Goal: Task Accomplishment & Management: Use online tool/utility

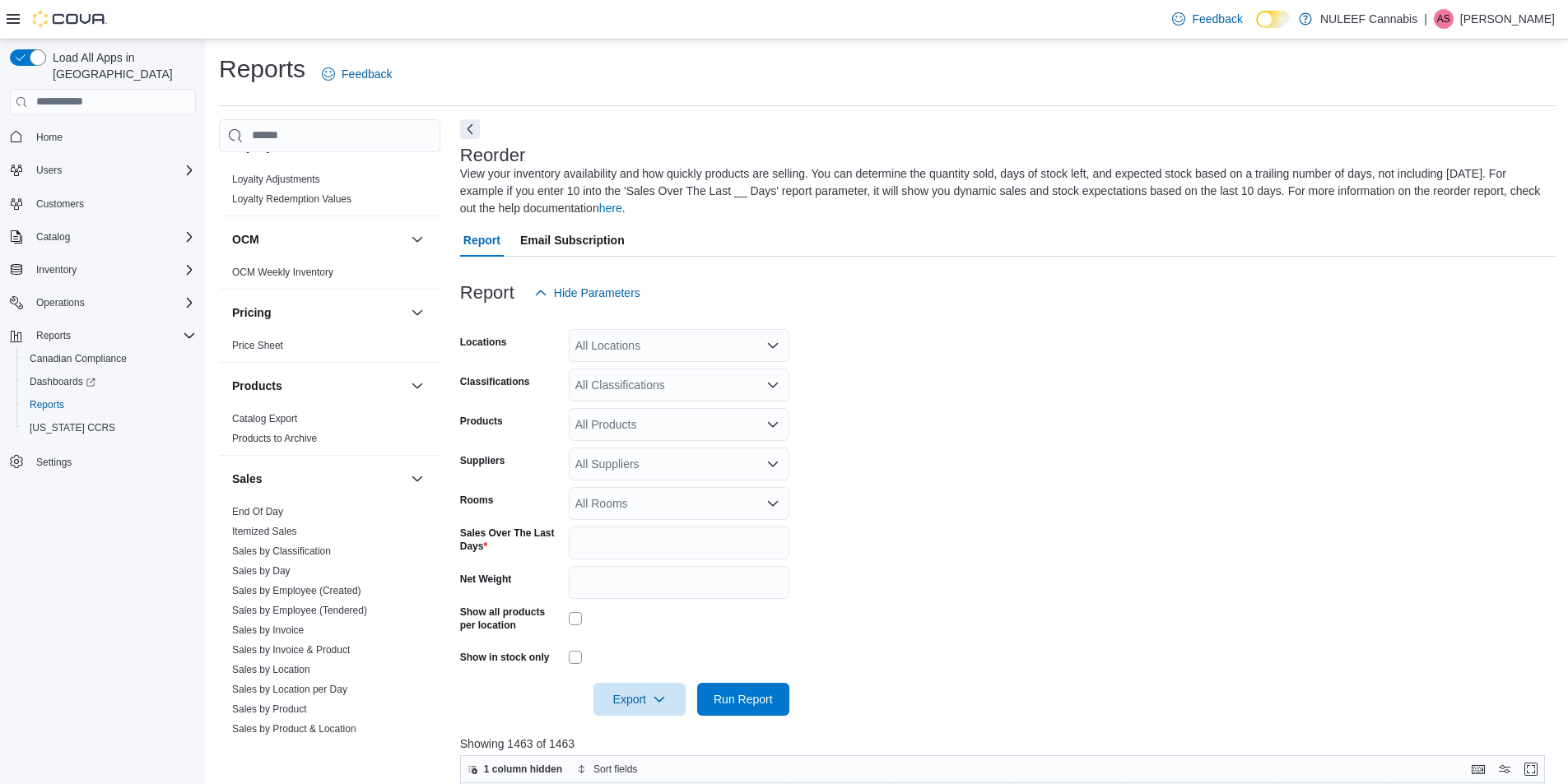
scroll to position [904, 0]
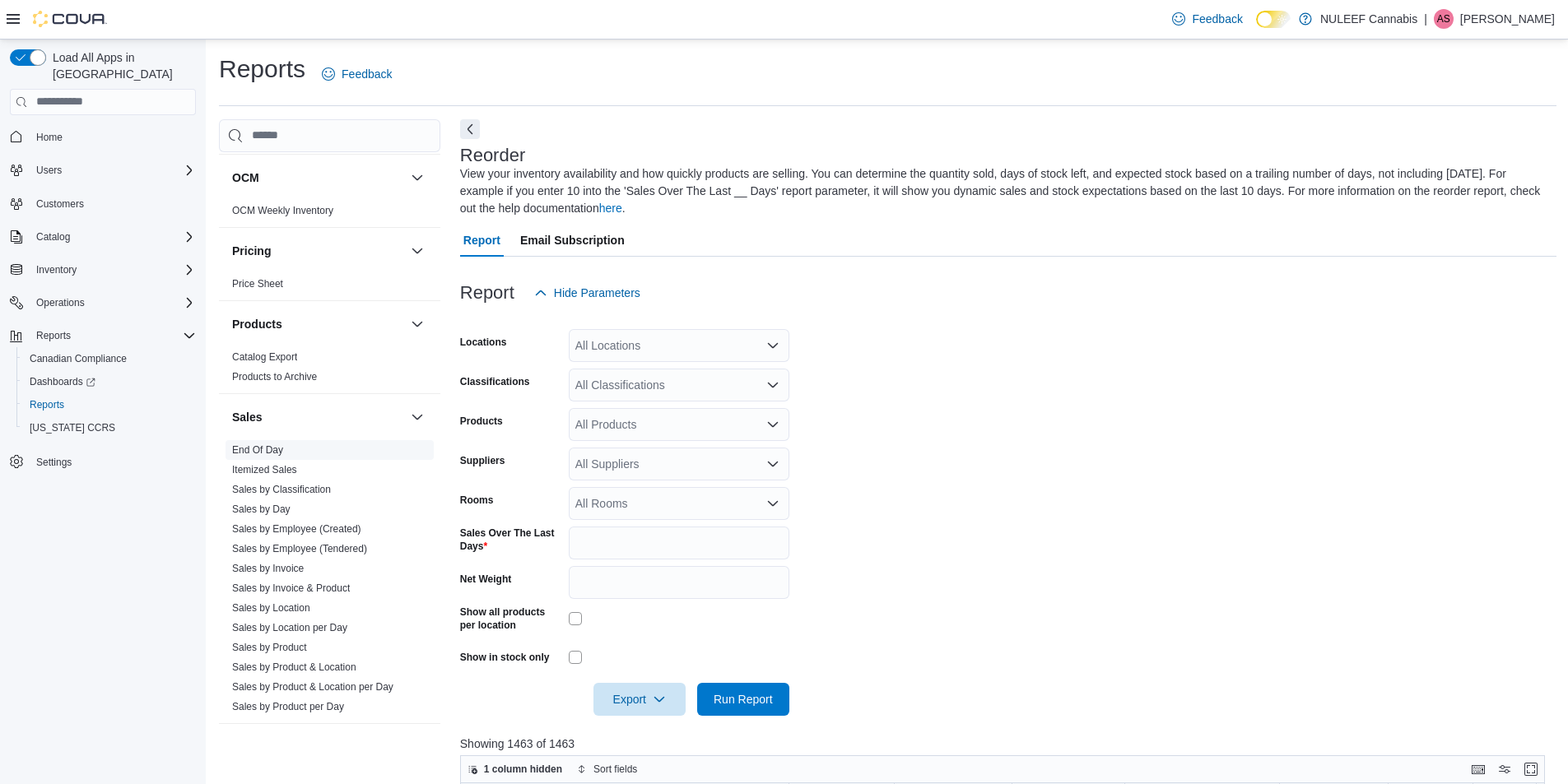
click at [256, 454] on link "End Of Day" at bounding box center [258, 450] width 51 height 12
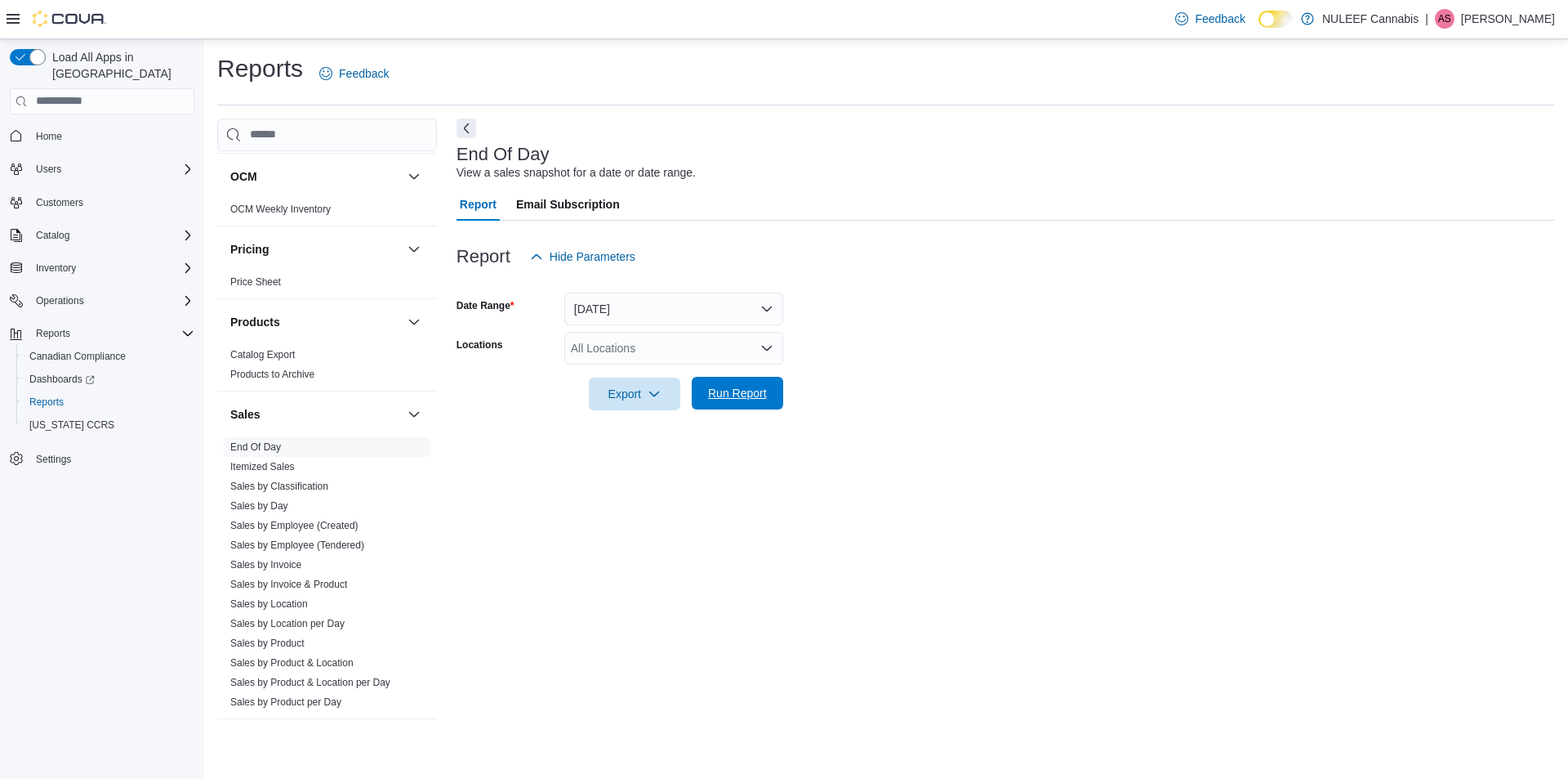
click at [721, 396] on span "Run Report" at bounding box center [737, 393] width 59 height 17
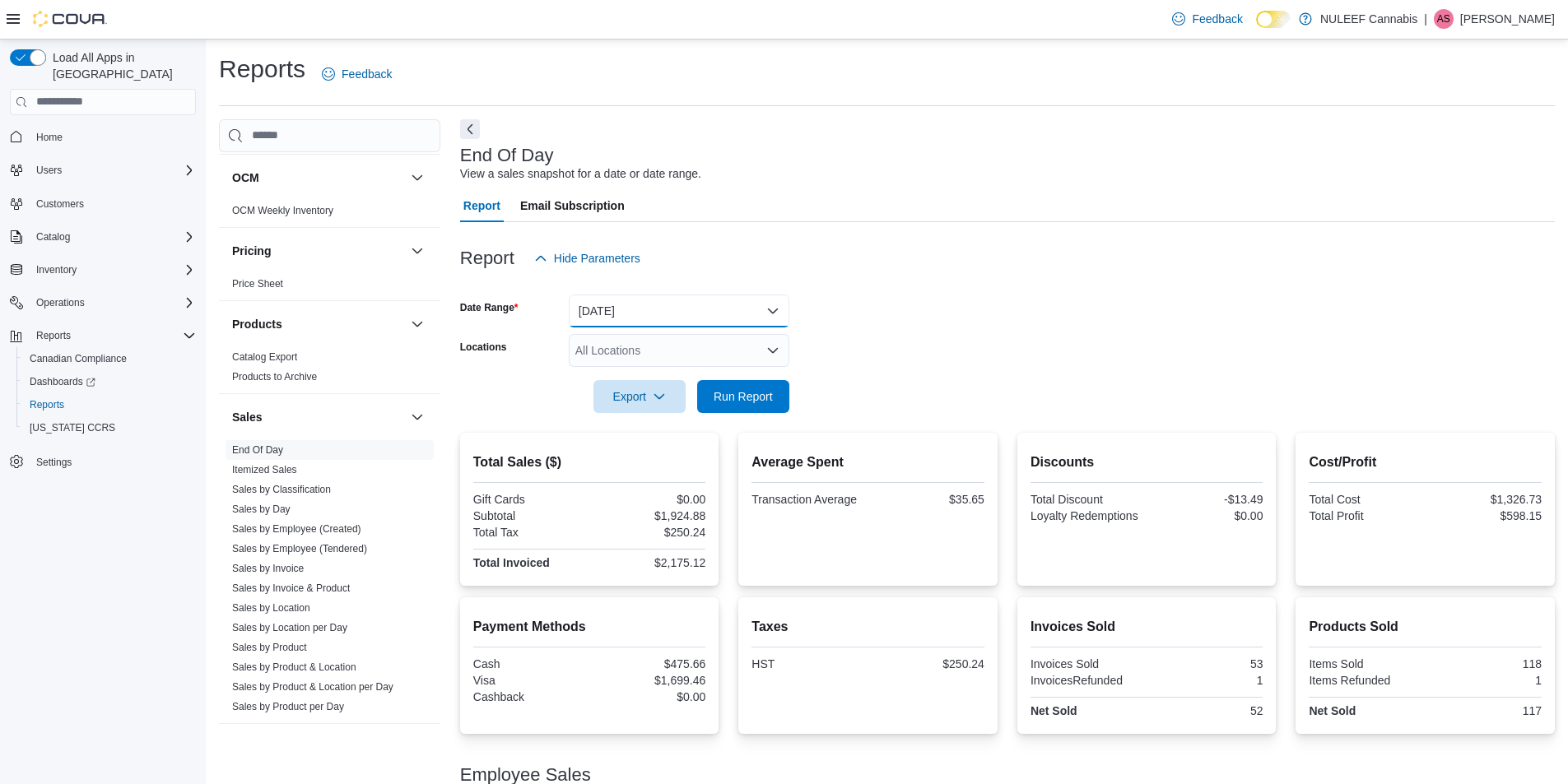
click at [626, 314] on button "[DATE]" at bounding box center [679, 311] width 221 height 33
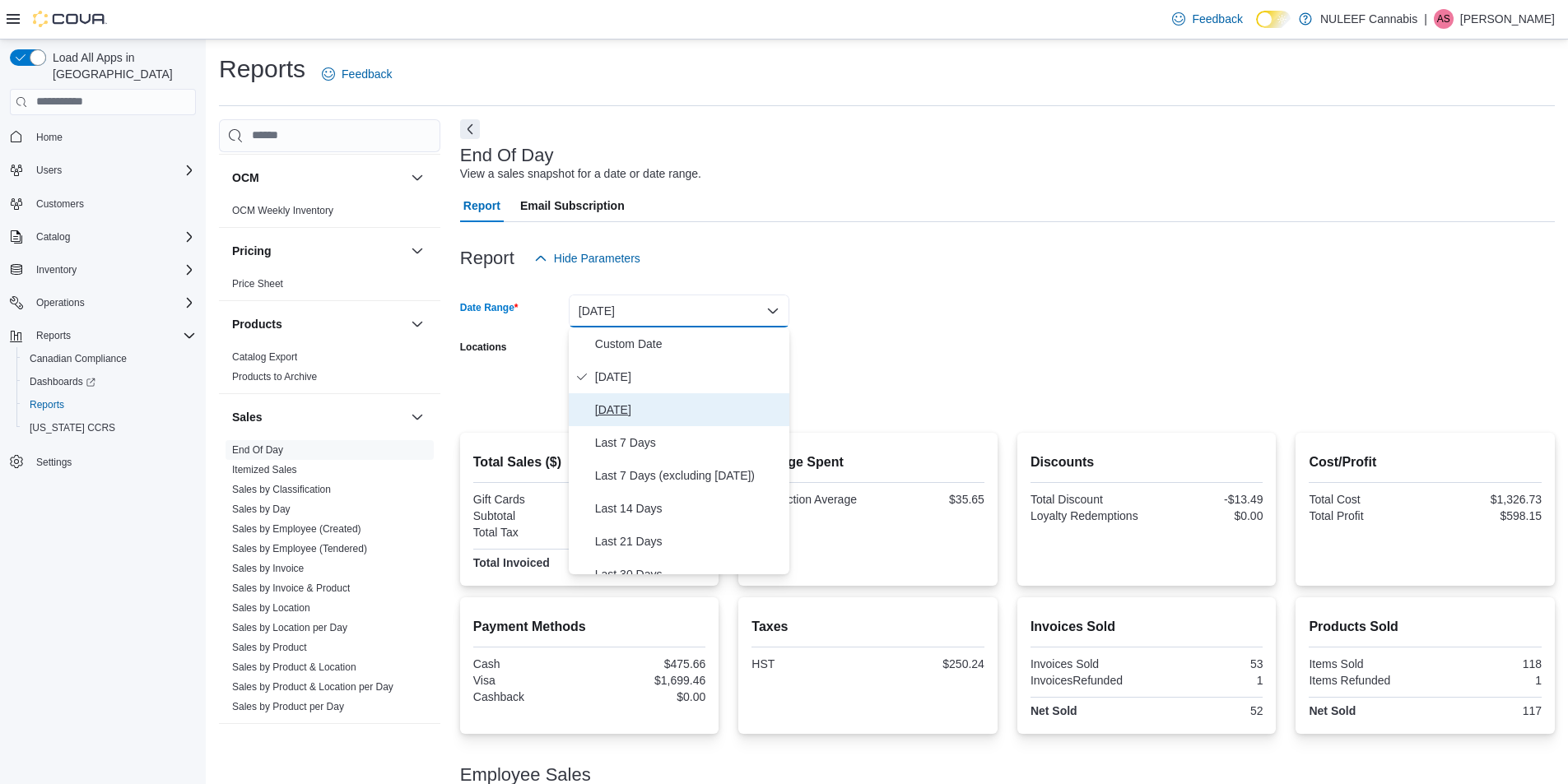
click at [607, 403] on span "[DATE]" at bounding box center [689, 409] width 187 height 20
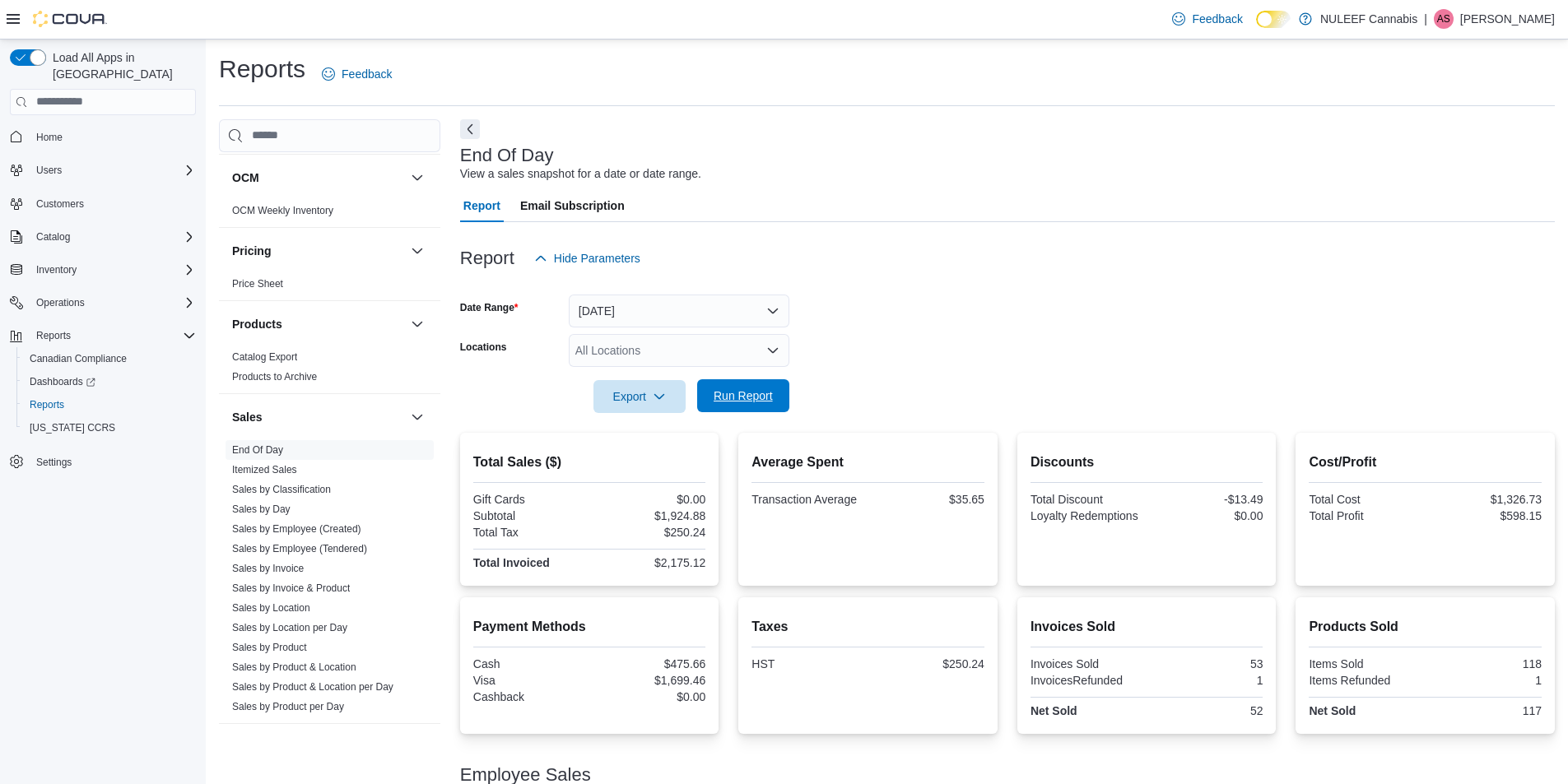
click at [732, 398] on span "Run Report" at bounding box center [743, 395] width 59 height 17
click at [687, 312] on button "[DATE]" at bounding box center [679, 311] width 221 height 33
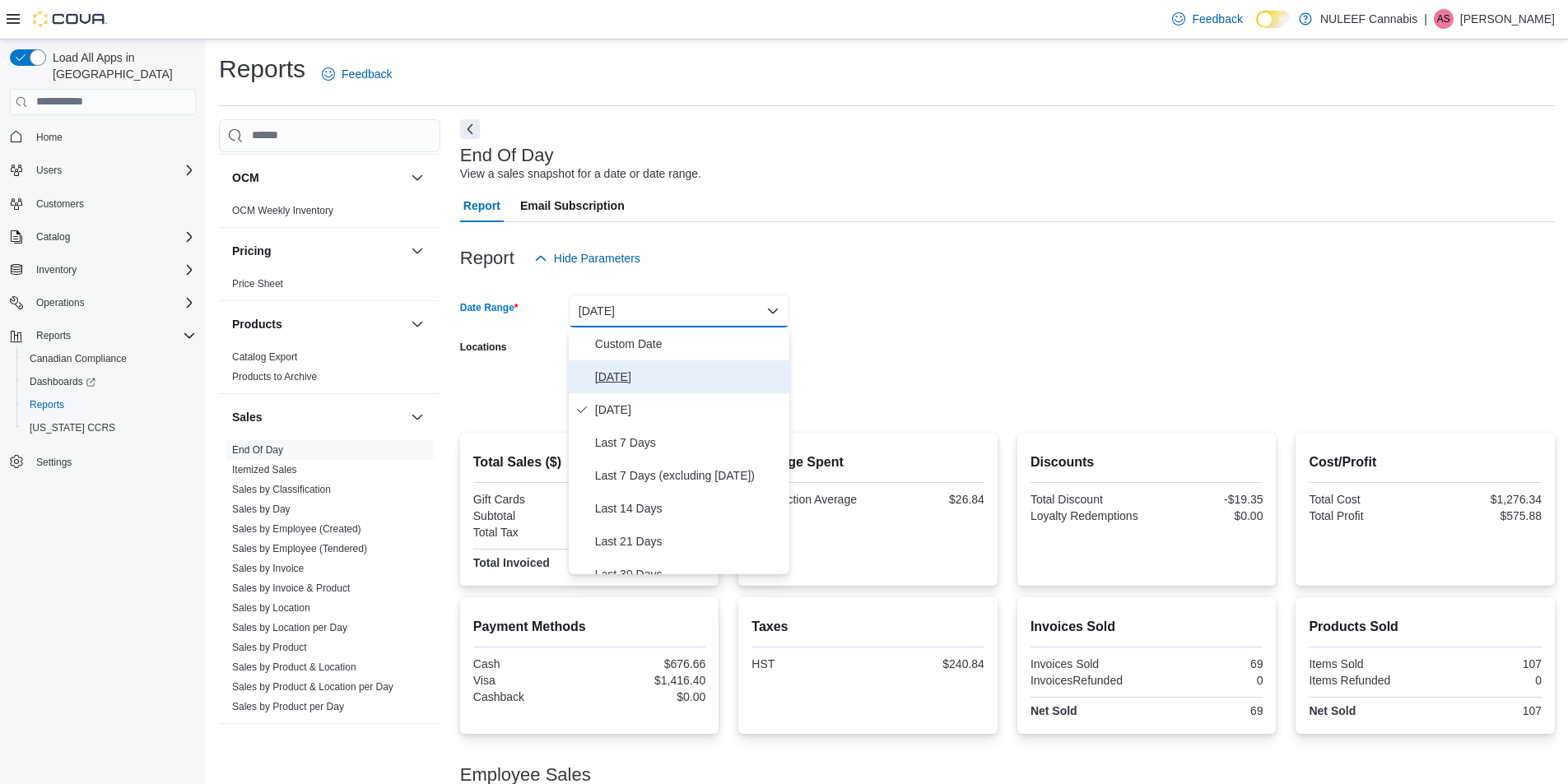
click at [635, 369] on span "[DATE]" at bounding box center [689, 377] width 187 height 20
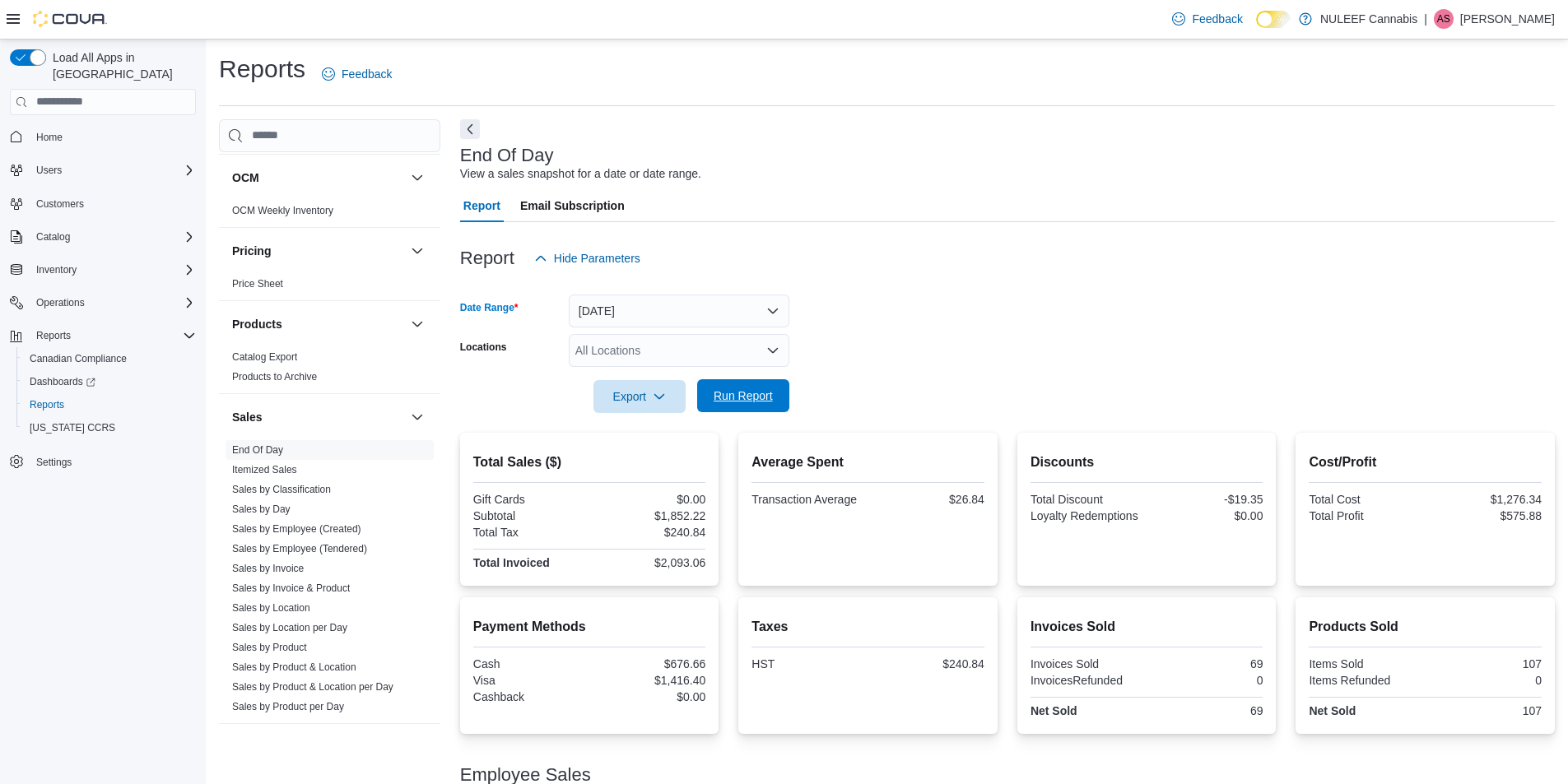
click at [732, 389] on span "Run Report" at bounding box center [743, 395] width 59 height 17
click at [911, 376] on div at bounding box center [1007, 373] width 1094 height 13
